Goal: Transaction & Acquisition: Purchase product/service

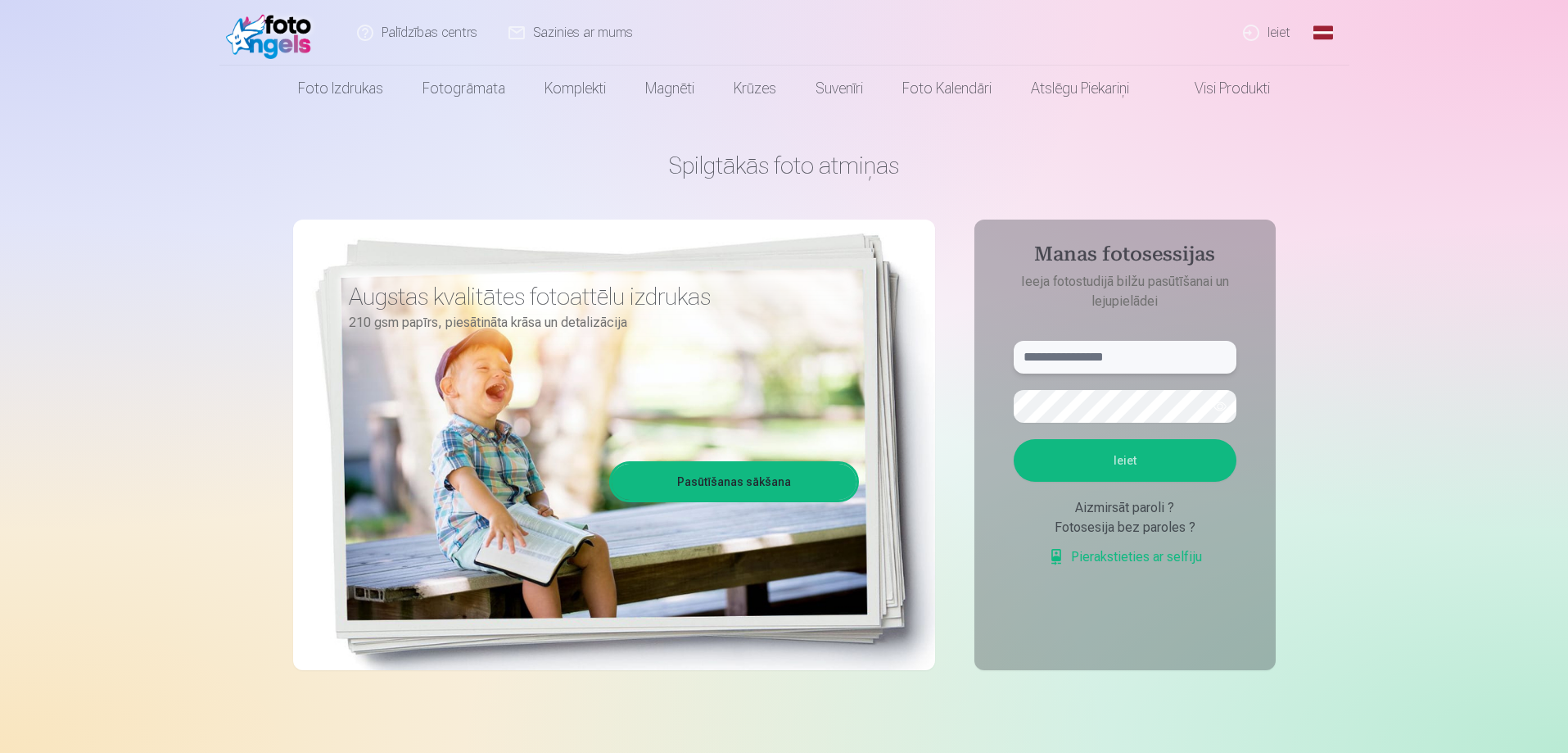
click at [1083, 355] on input "text" at bounding box center [1125, 357] width 223 height 33
type input "**********"
click at [1221, 409] on button "button" at bounding box center [1220, 407] width 31 height 31
click at [1176, 452] on button "Ieiet" at bounding box center [1125, 460] width 223 height 43
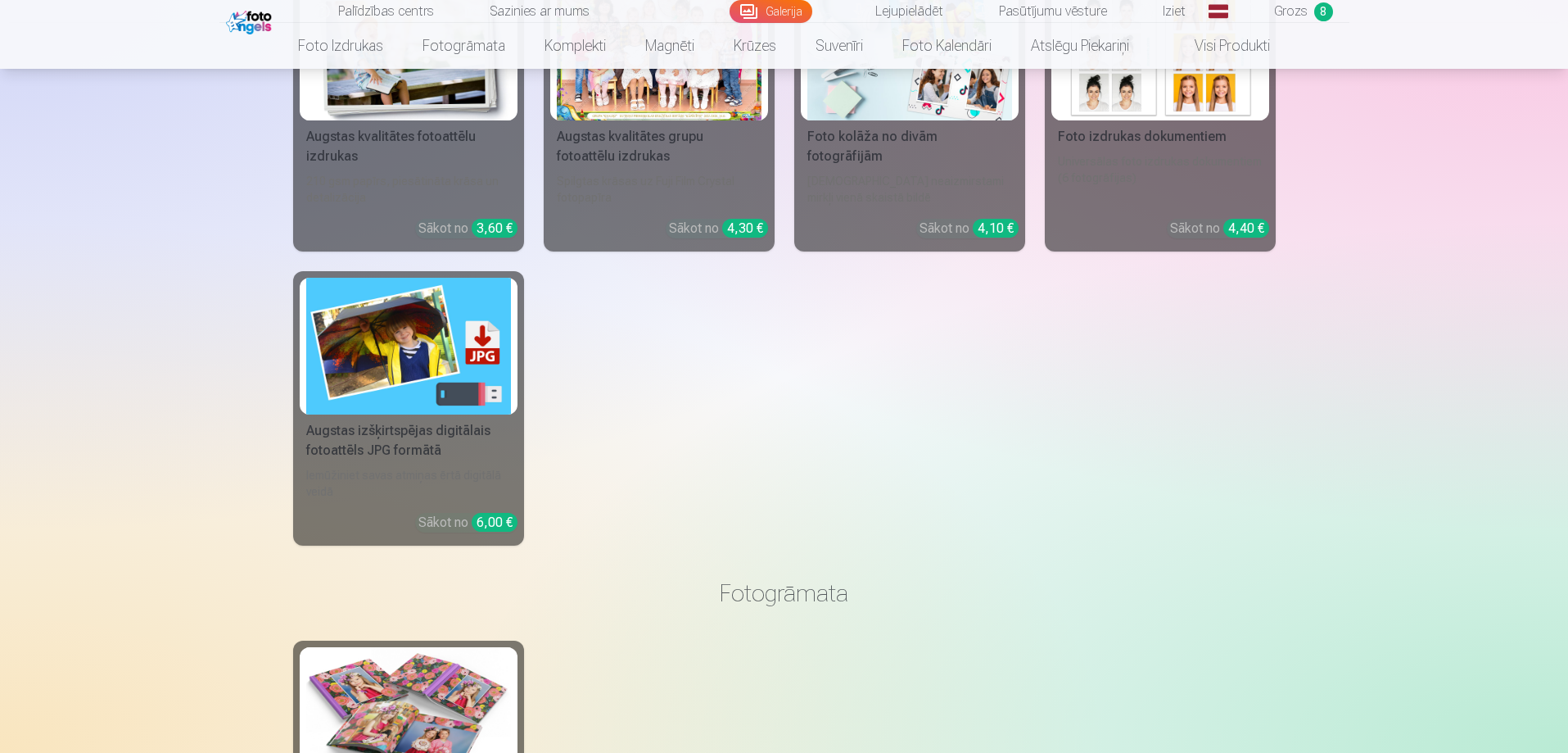
scroll to position [29160, 0]
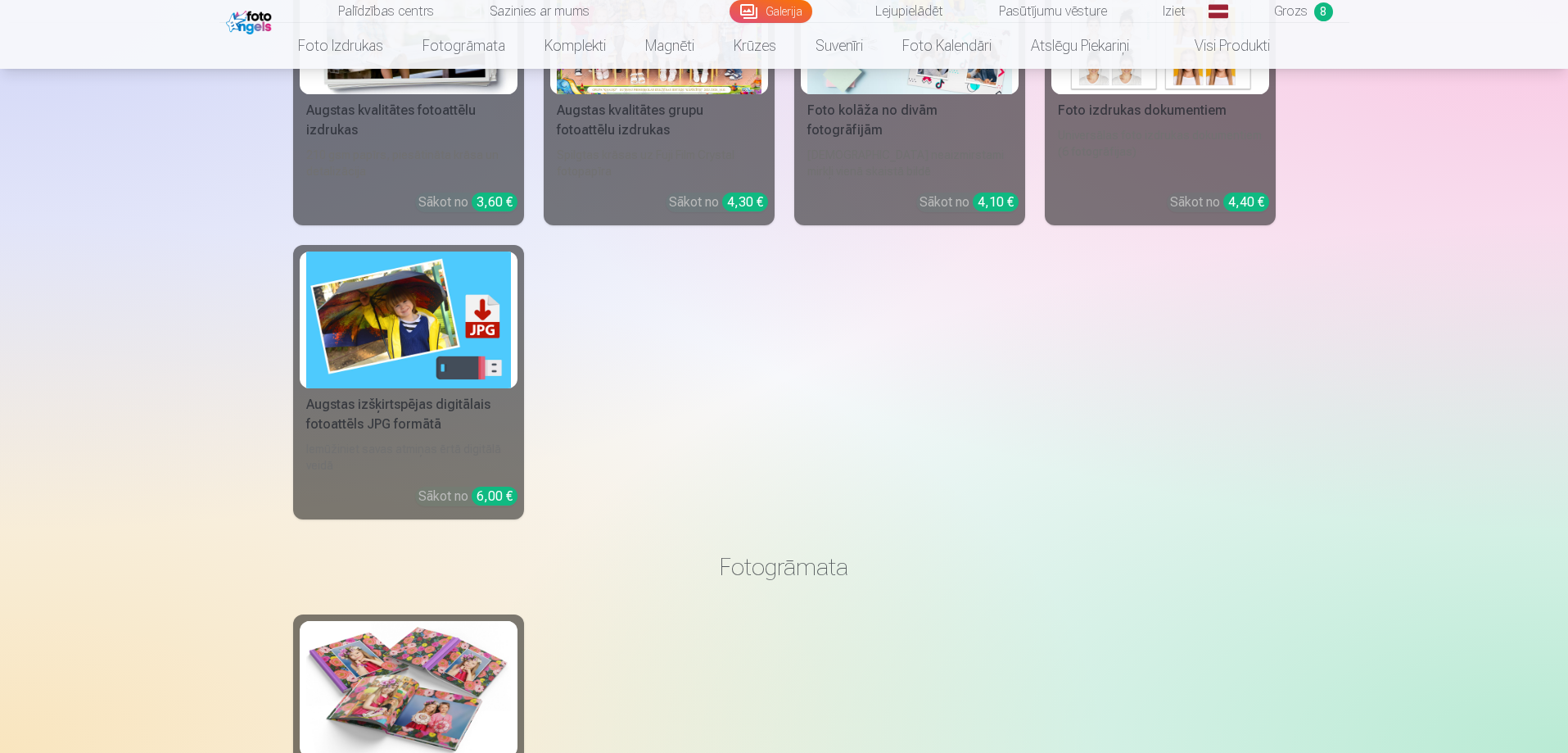
click at [459, 327] on img at bounding box center [409, 320] width 205 height 137
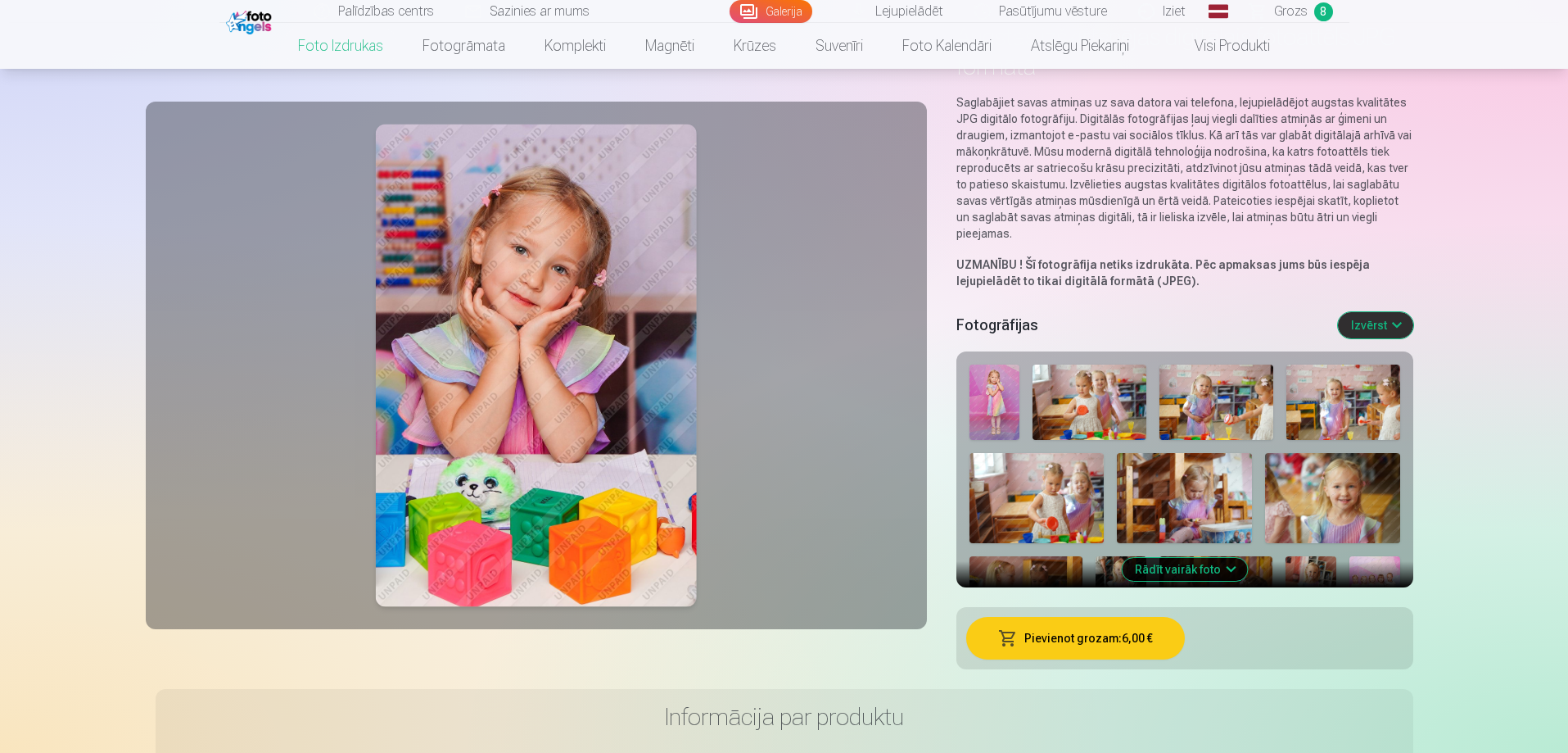
scroll to position [164, 0]
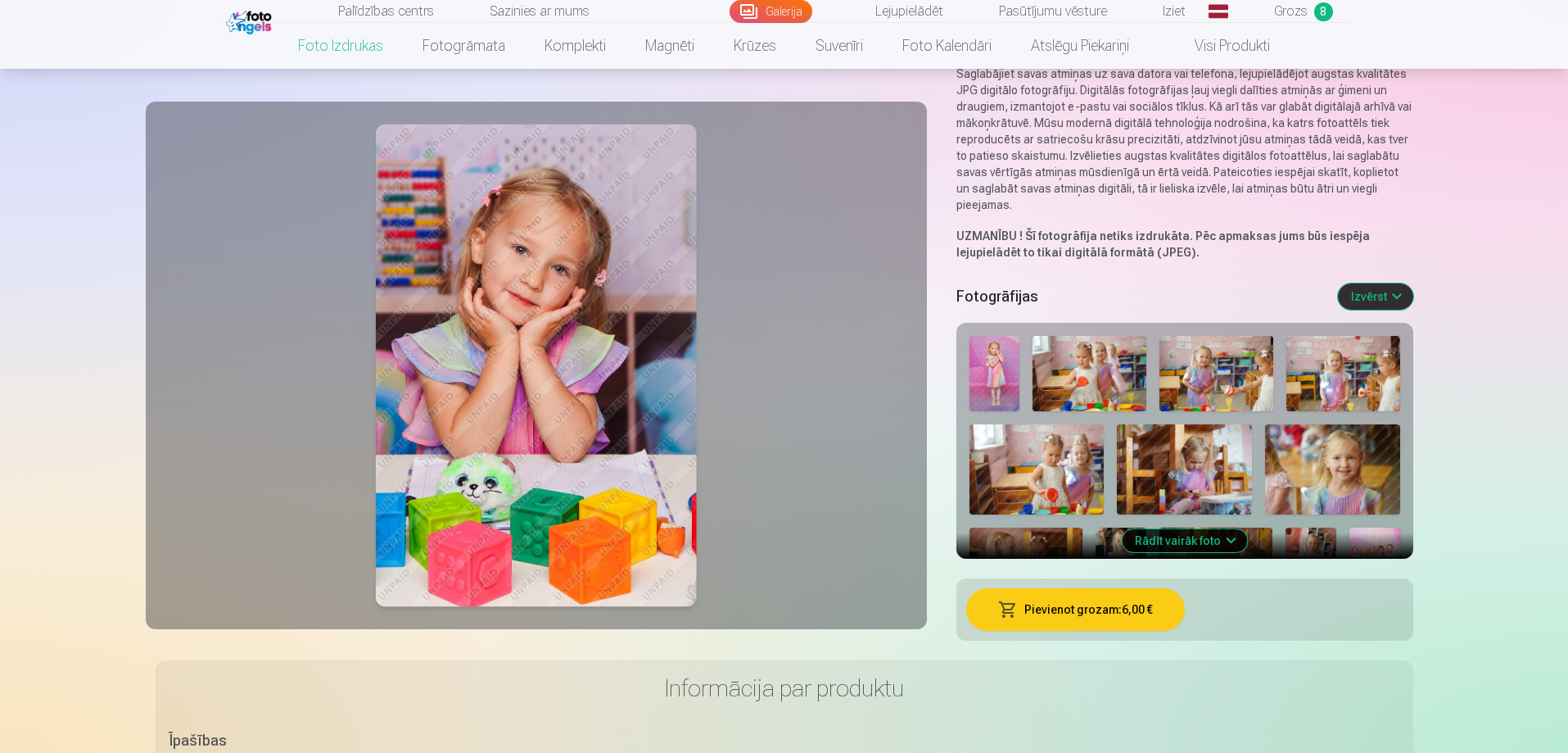
click at [987, 380] on img at bounding box center [995, 374] width 50 height 76
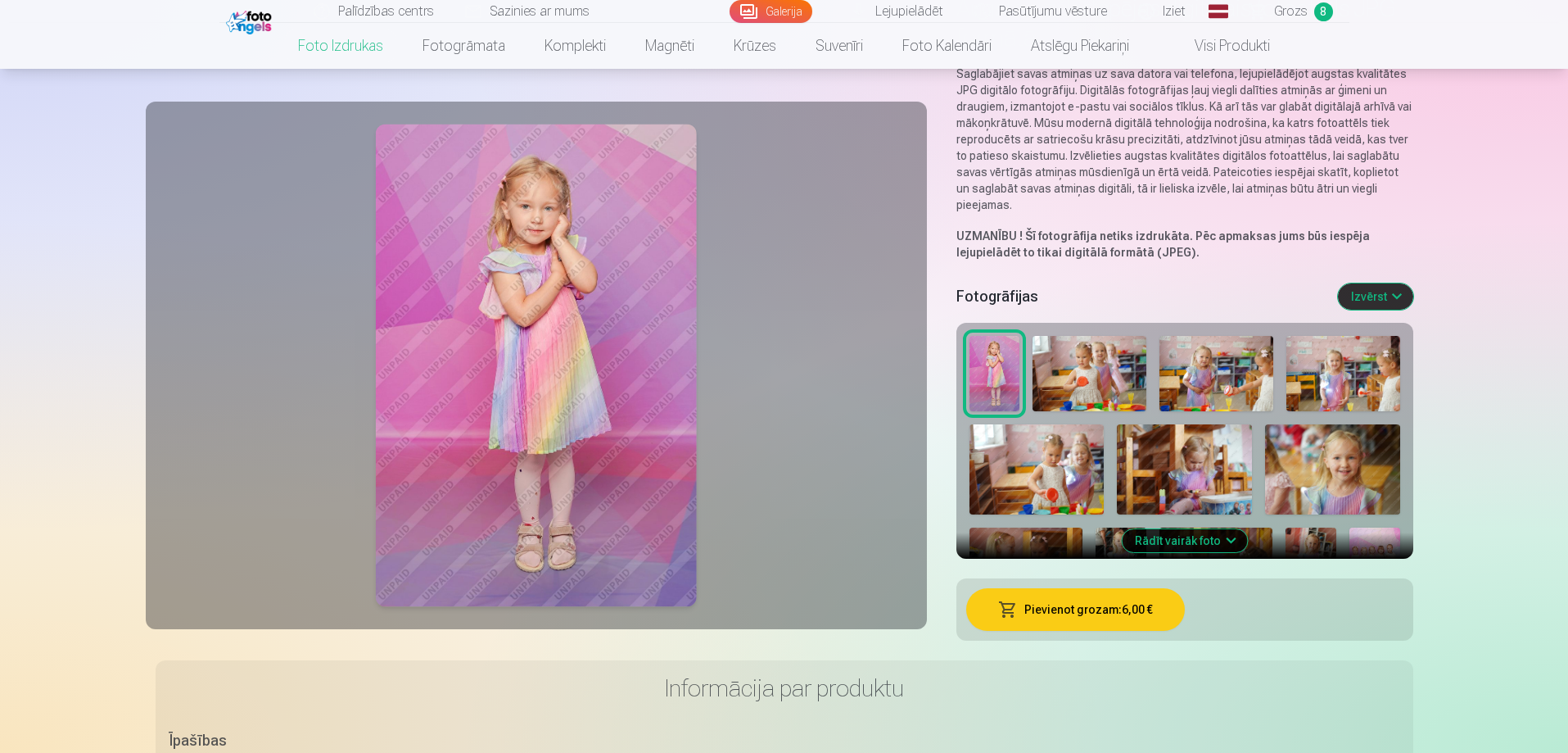
click at [1072, 380] on img at bounding box center [1090, 373] width 114 height 75
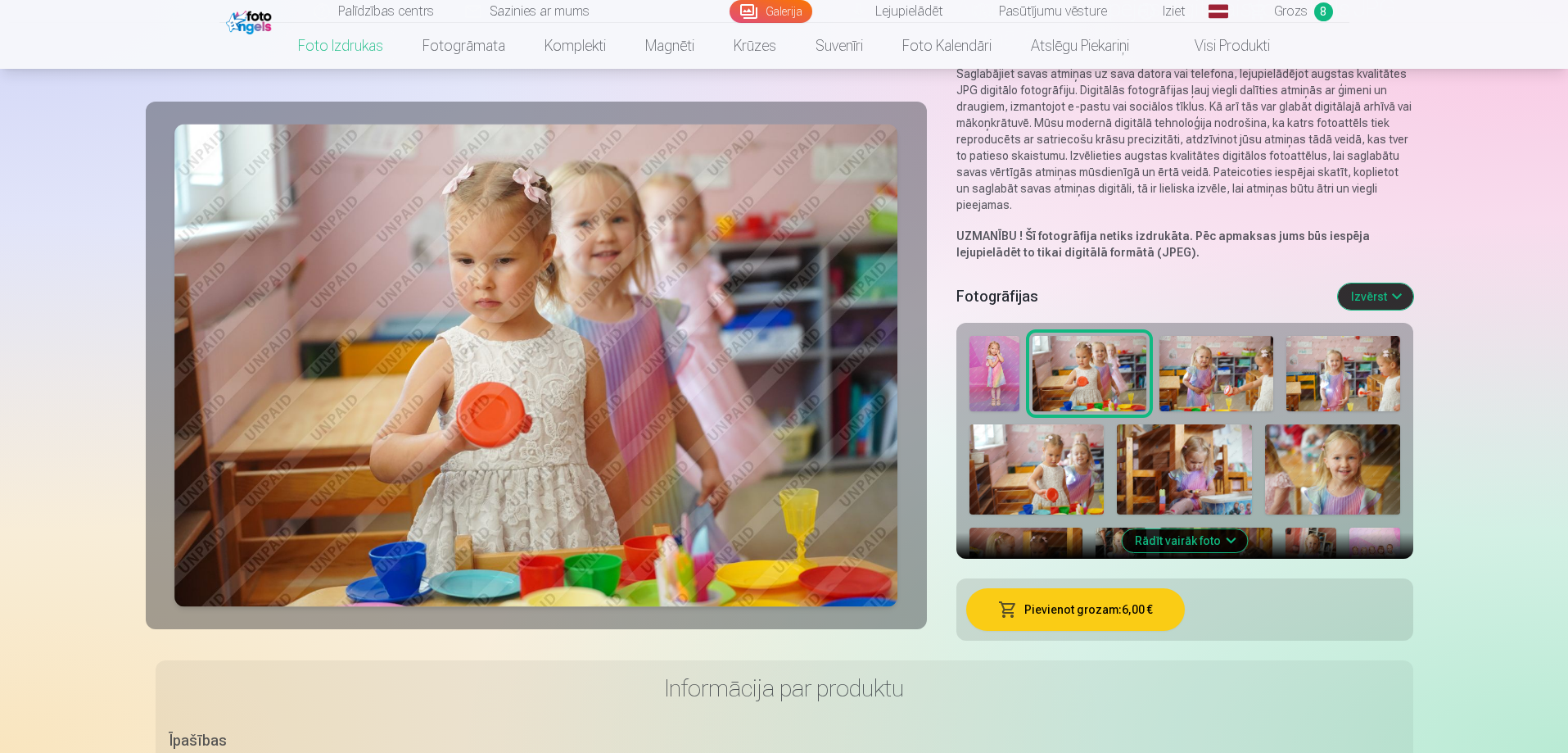
click at [1205, 384] on img at bounding box center [1217, 373] width 114 height 75
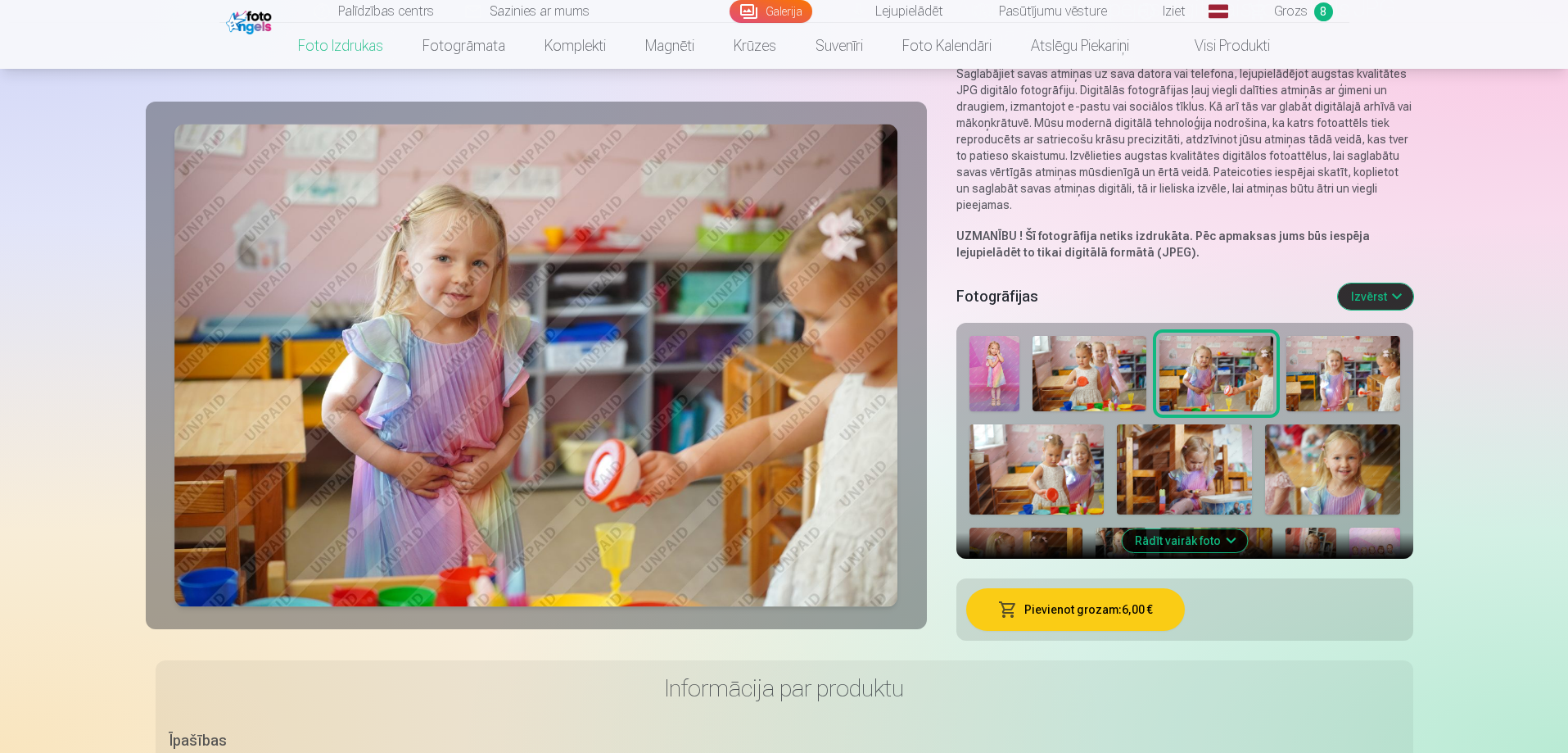
click at [1342, 393] on img at bounding box center [1343, 373] width 114 height 75
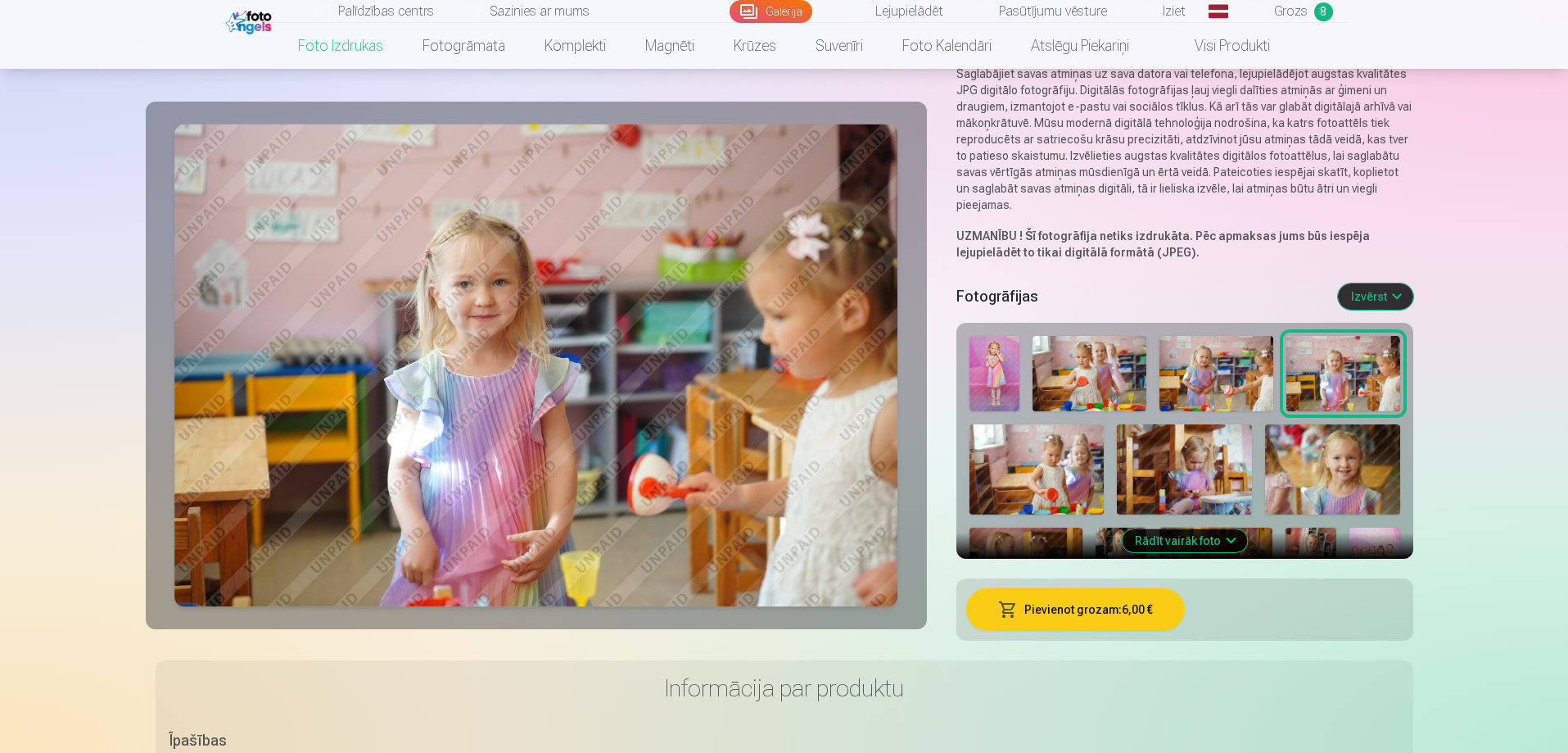
click at [1012, 383] on img at bounding box center [995, 374] width 50 height 76
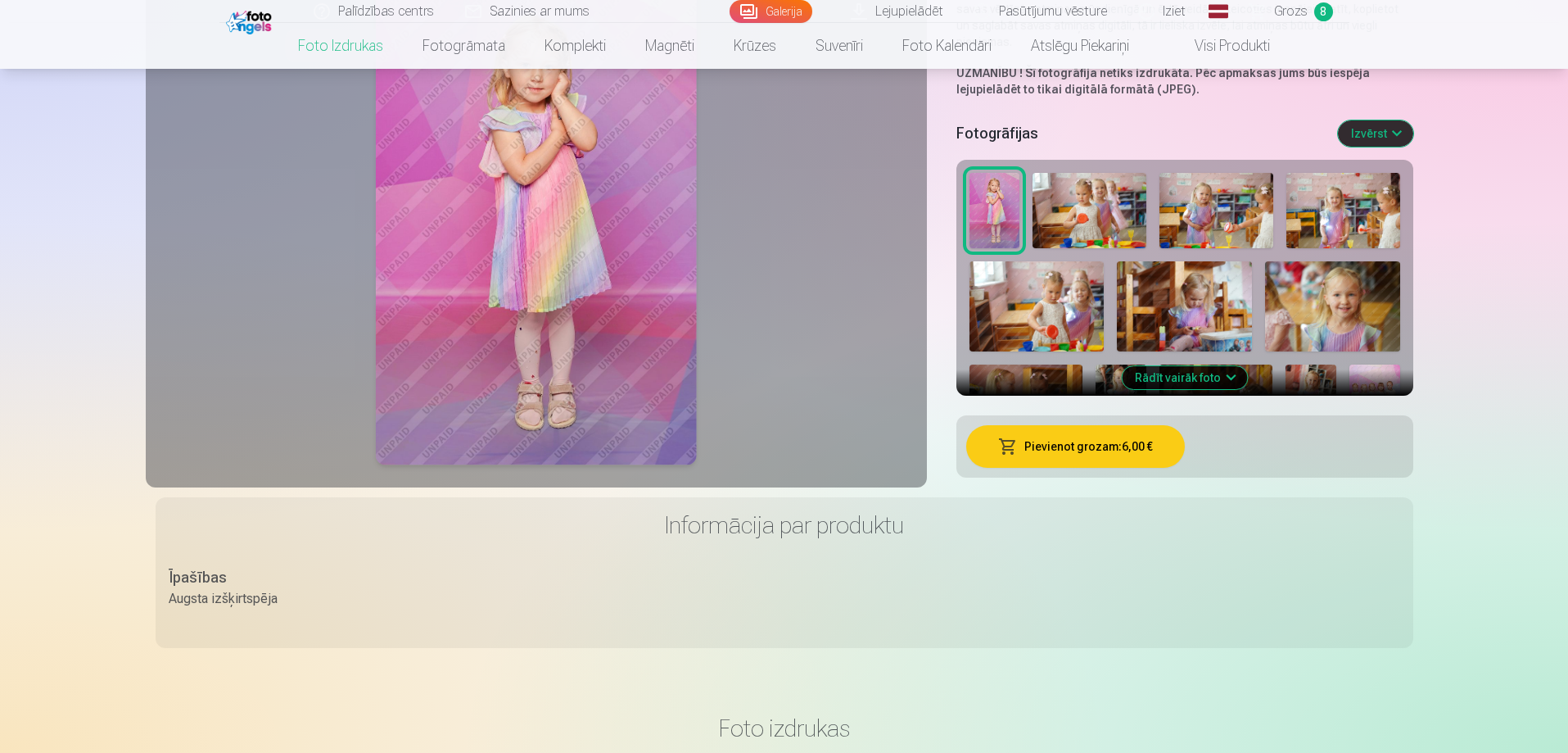
scroll to position [327, 0]
click at [1228, 379] on button "Rādīt vairāk foto" at bounding box center [1185, 377] width 126 height 23
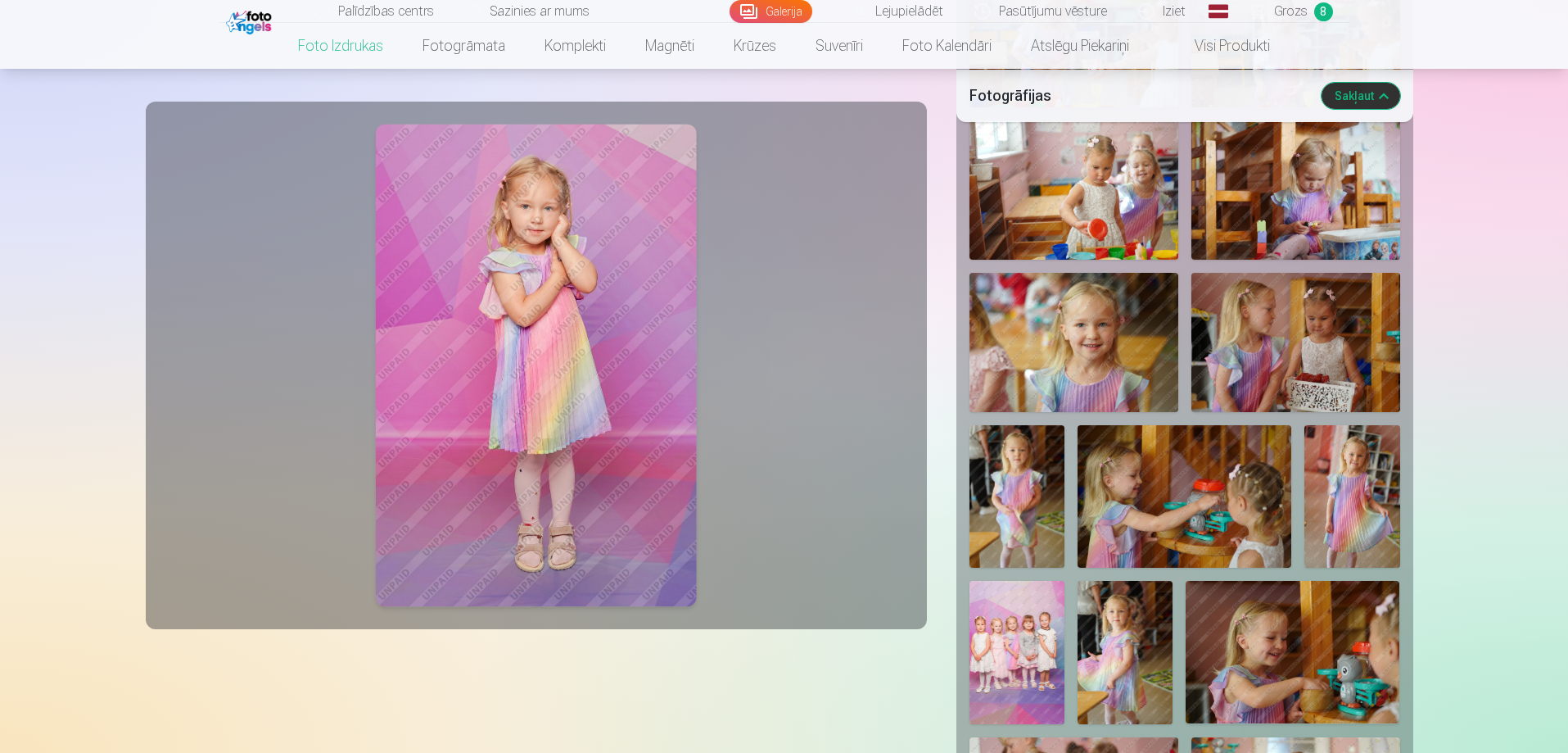
click at [1113, 347] on img at bounding box center [1074, 342] width 209 height 140
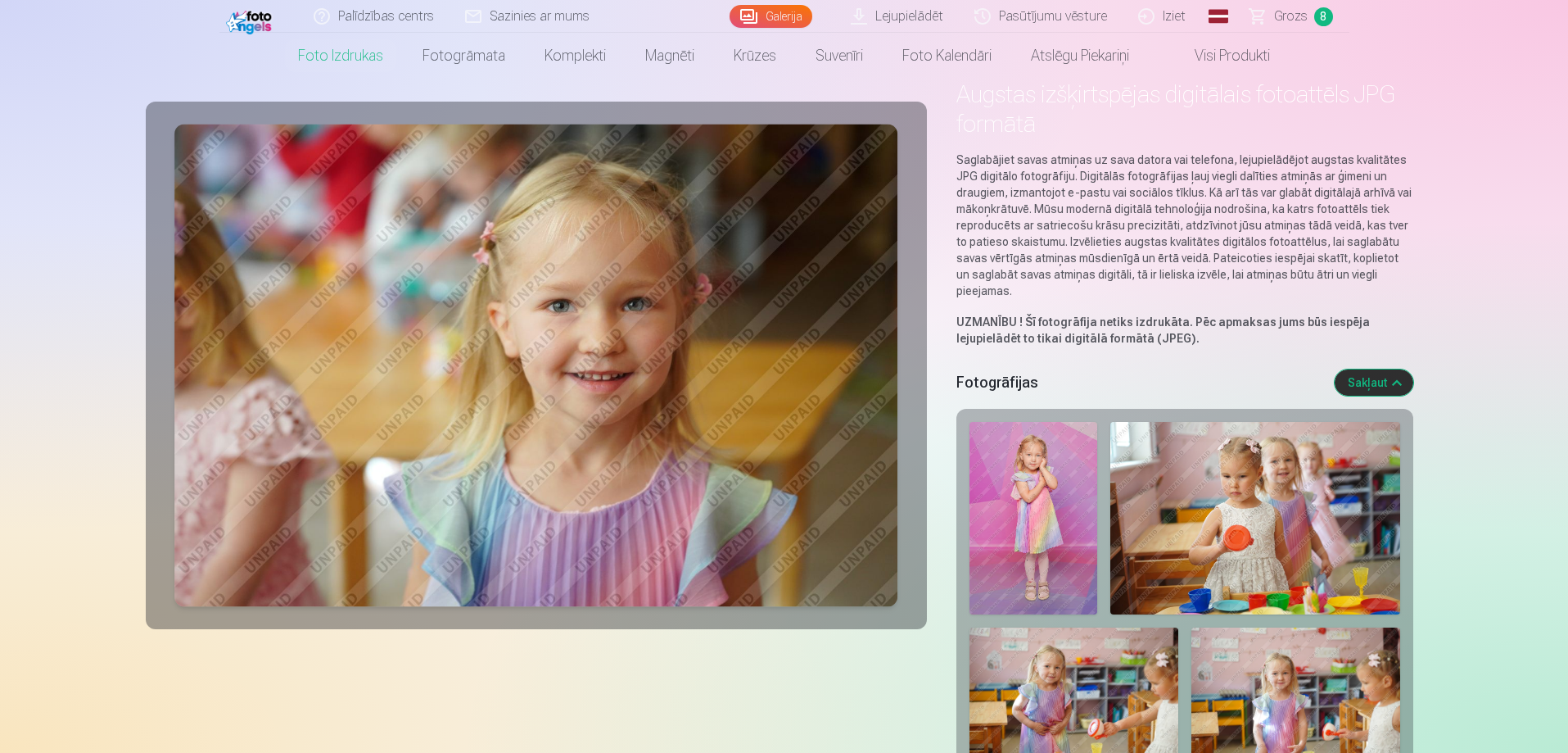
scroll to position [0, 0]
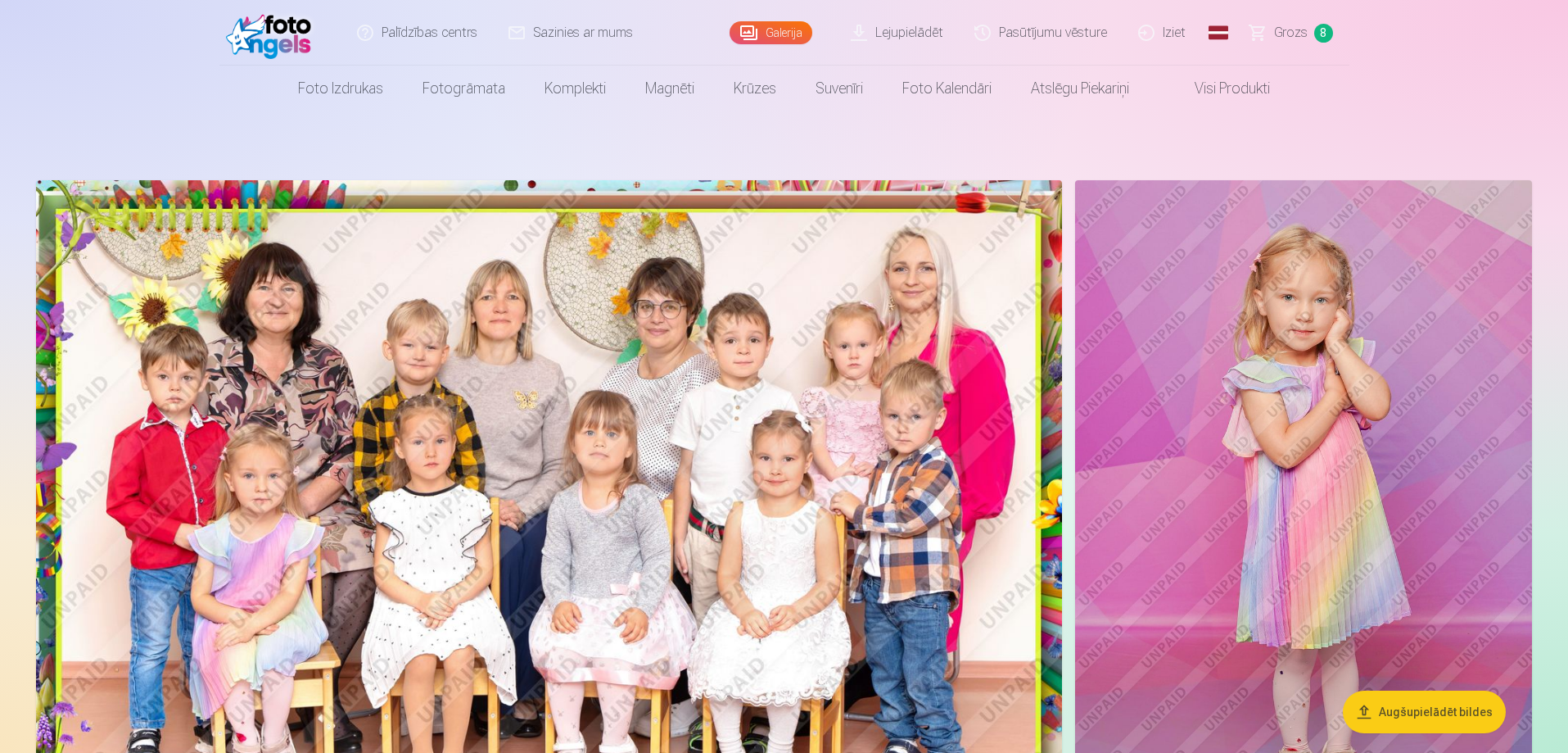
click at [1170, 36] on link "Iziet" at bounding box center [1162, 32] width 78 height 65
